Goal: Task Accomplishment & Management: Manage account settings

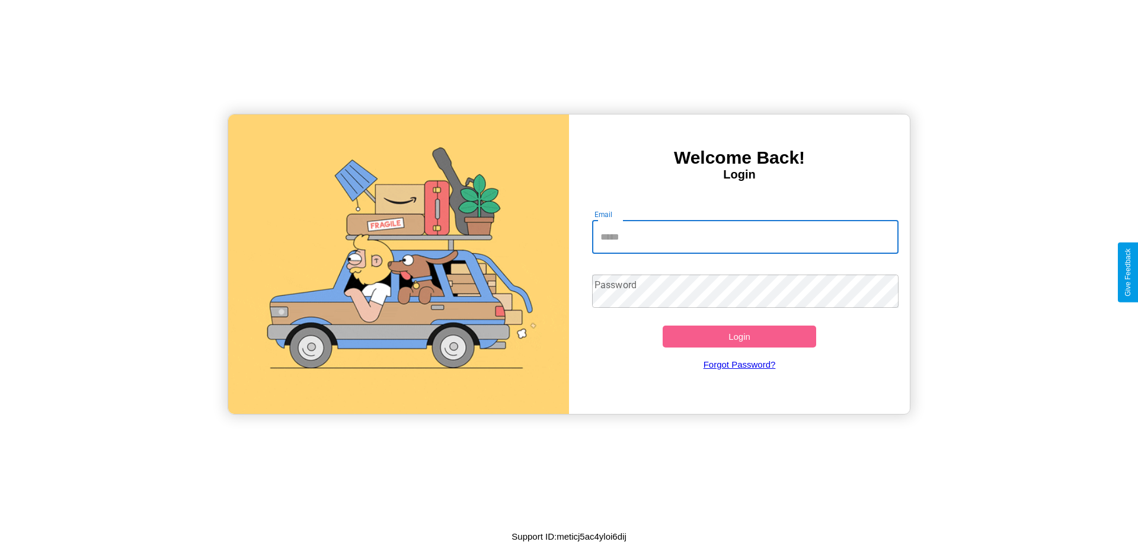
click at [745, 236] on input "Email" at bounding box center [745, 236] width 307 height 33
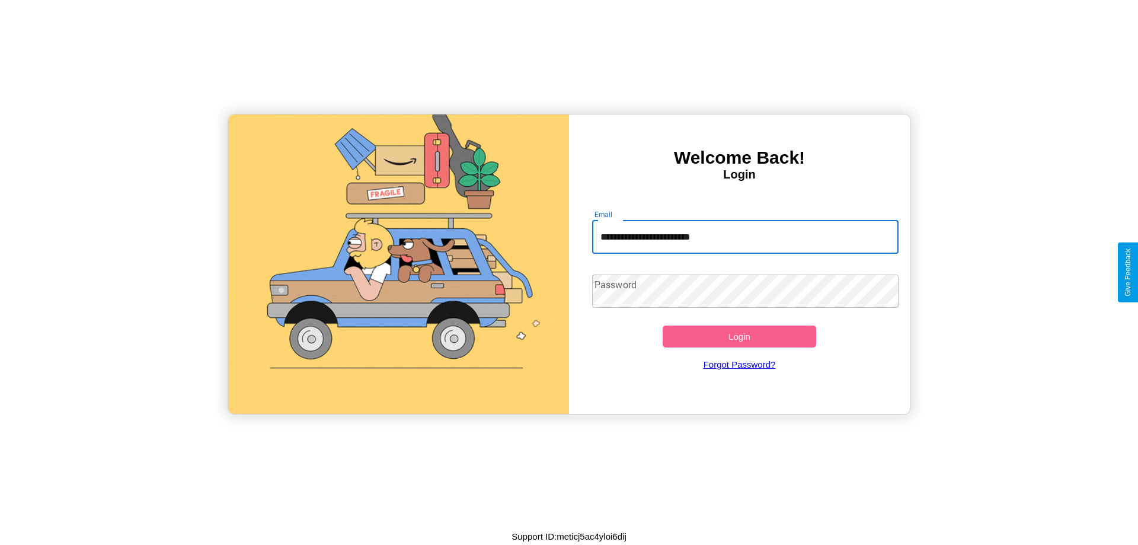
type input "**********"
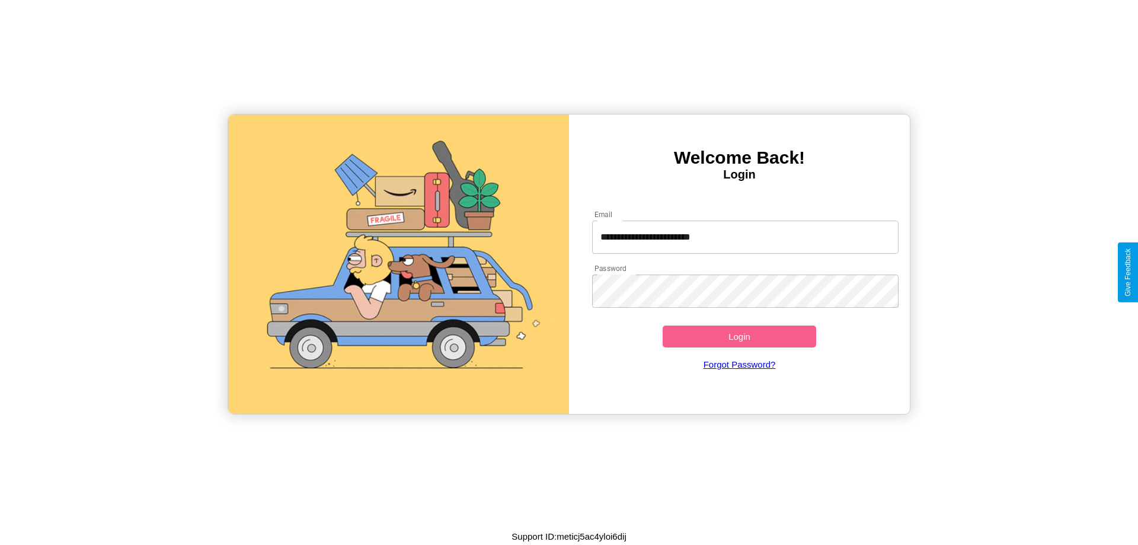
click at [739, 336] on button "Login" at bounding box center [738, 336] width 153 height 22
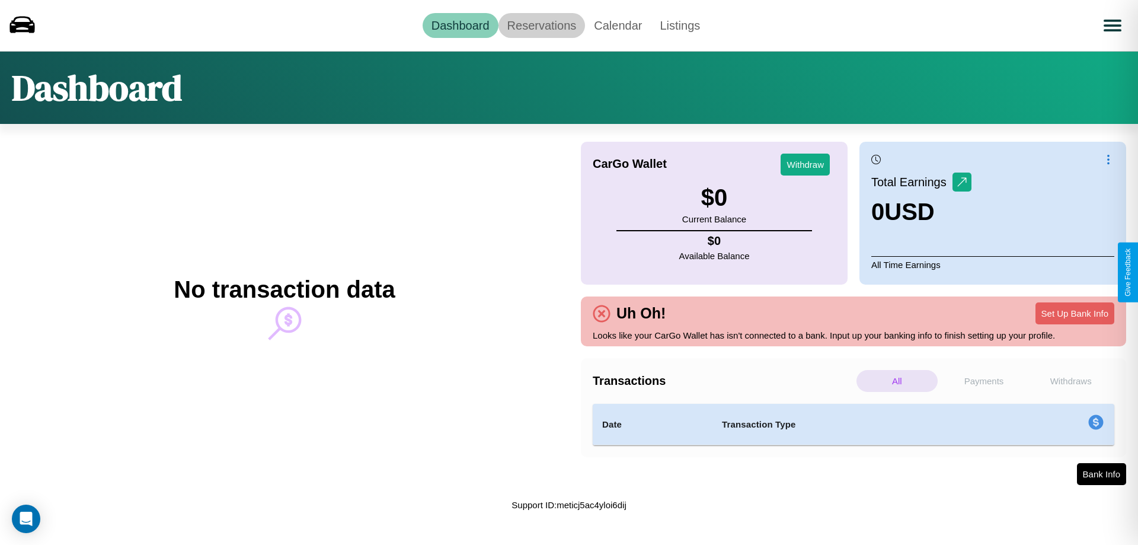
click at [541, 25] on link "Reservations" at bounding box center [541, 25] width 87 height 25
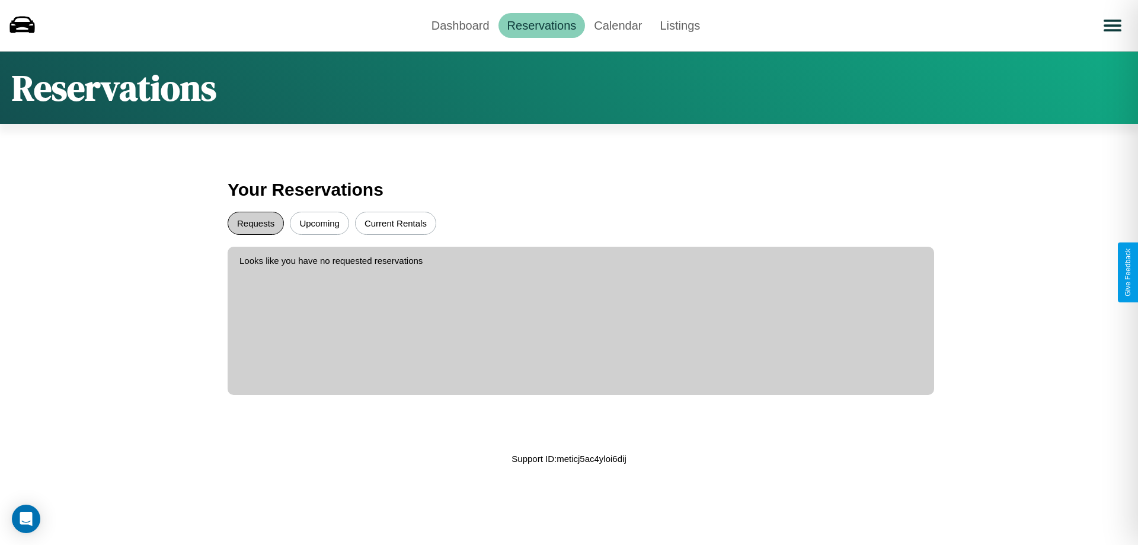
click at [255, 223] on button "Requests" at bounding box center [256, 223] width 56 height 23
click at [395, 223] on button "Current Rentals" at bounding box center [395, 223] width 81 height 23
